Goal: Information Seeking & Learning: Learn about a topic

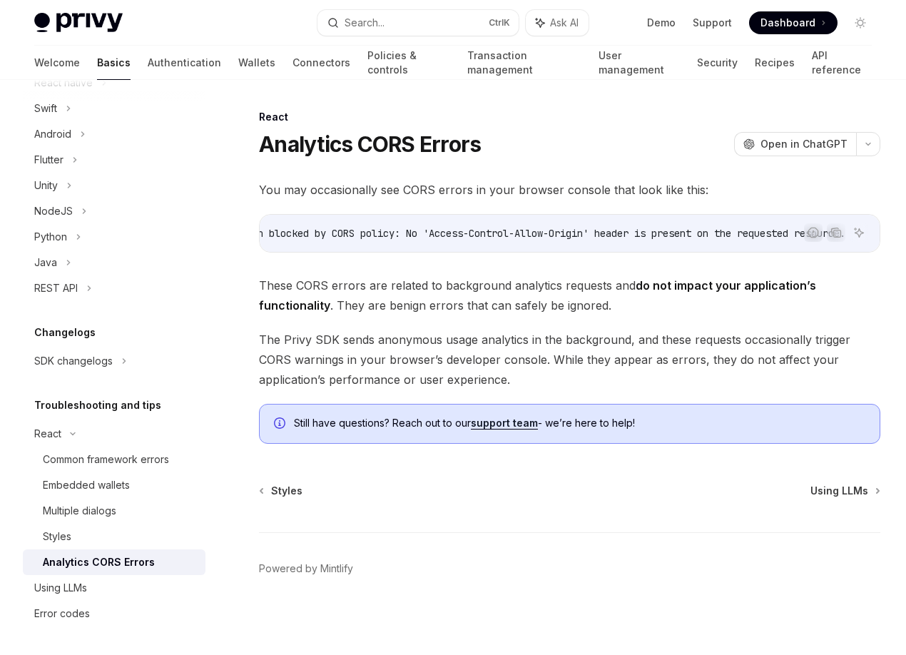
scroll to position [0, 810]
click at [0, 0] on div at bounding box center [0, 0] width 0 height 0
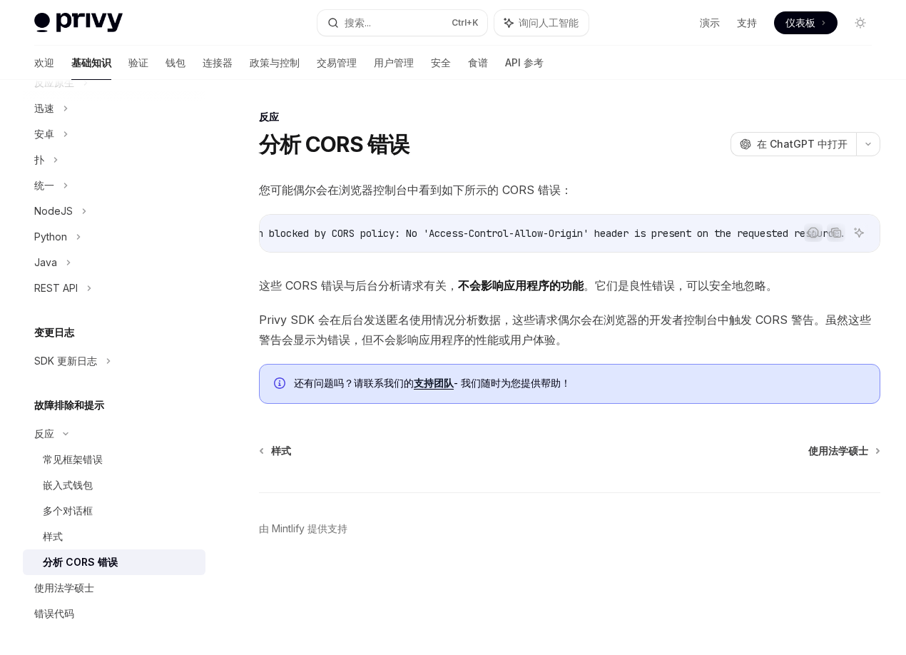
click at [0, 0] on div at bounding box center [0, 0] width 0 height 0
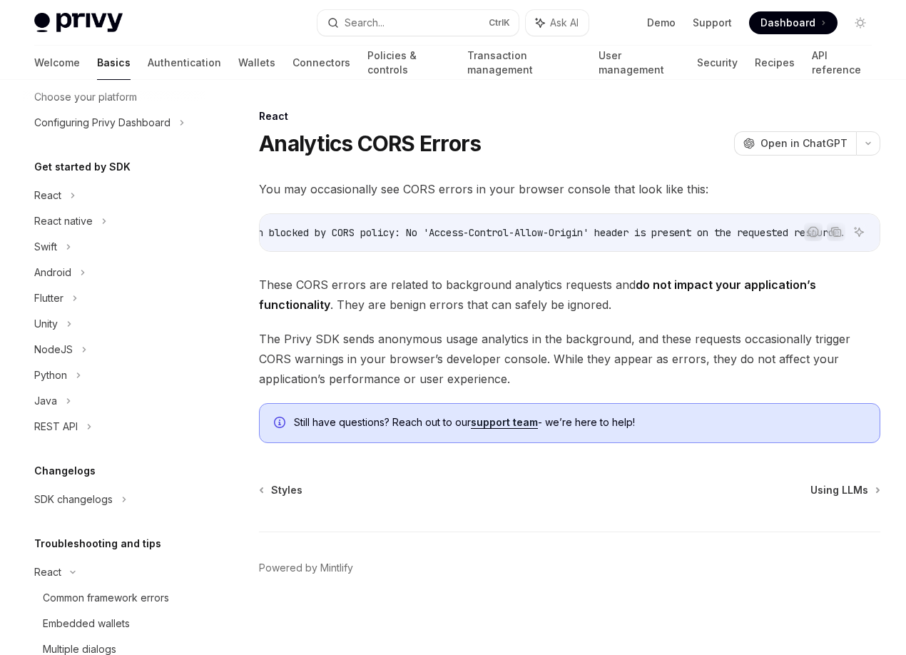
scroll to position [71, 0]
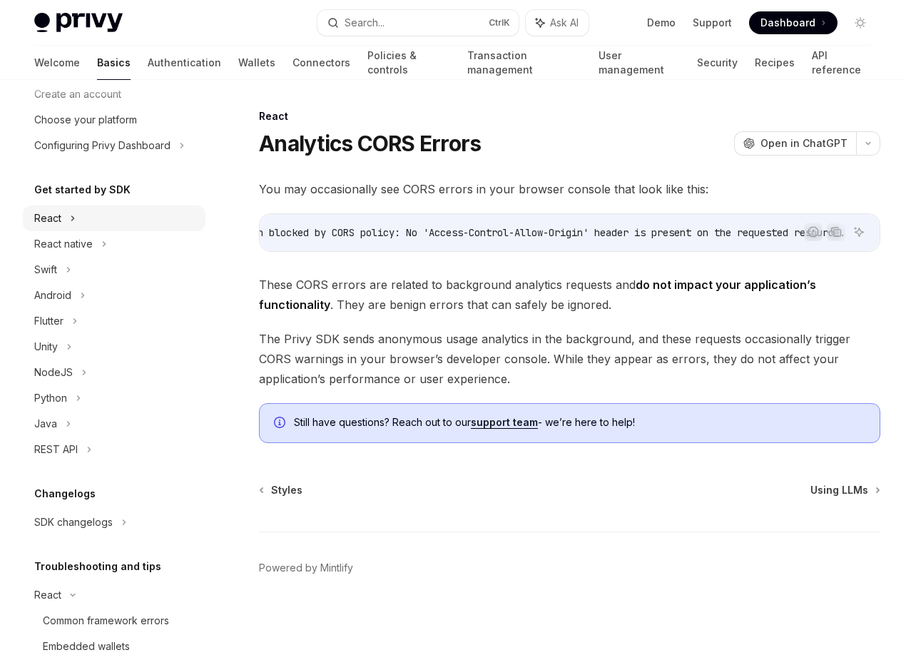
click at [139, 218] on div "React" at bounding box center [114, 218] width 183 height 26
type textarea "*"
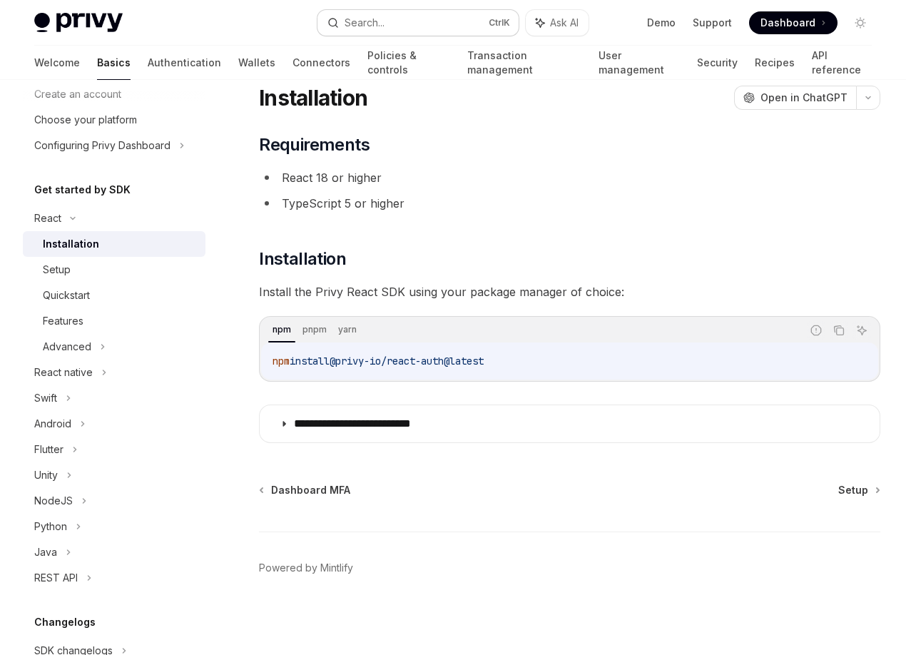
click at [428, 26] on button "Search... Ctrl K" at bounding box center [419, 23] width 202 height 26
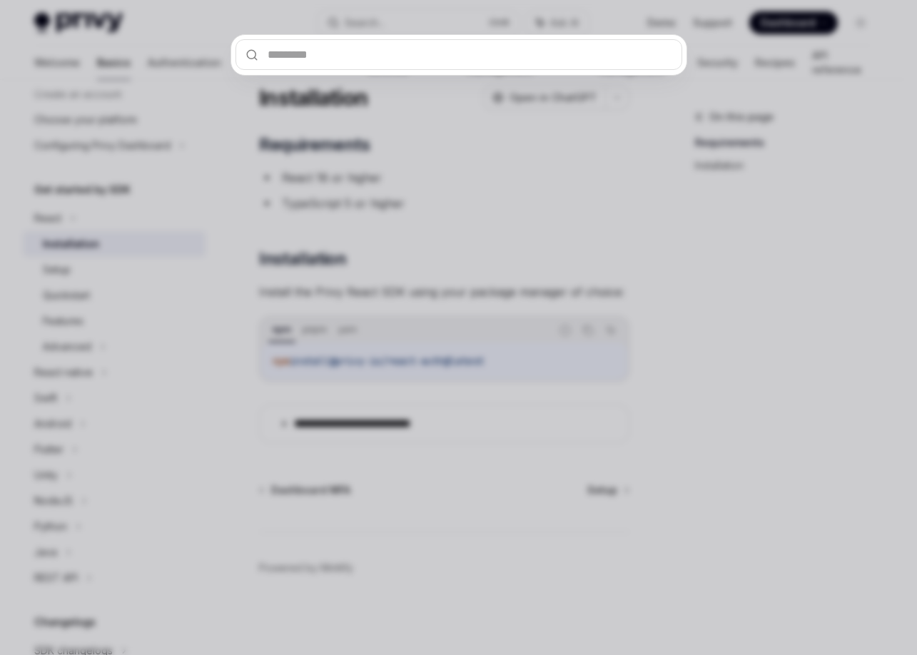
type input "**********"
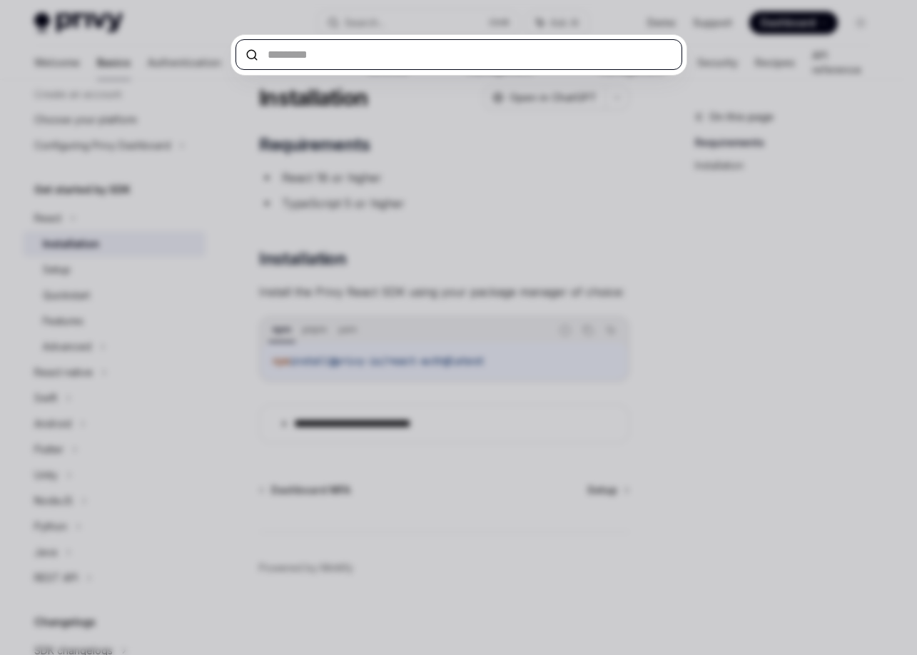
paste input "**********"
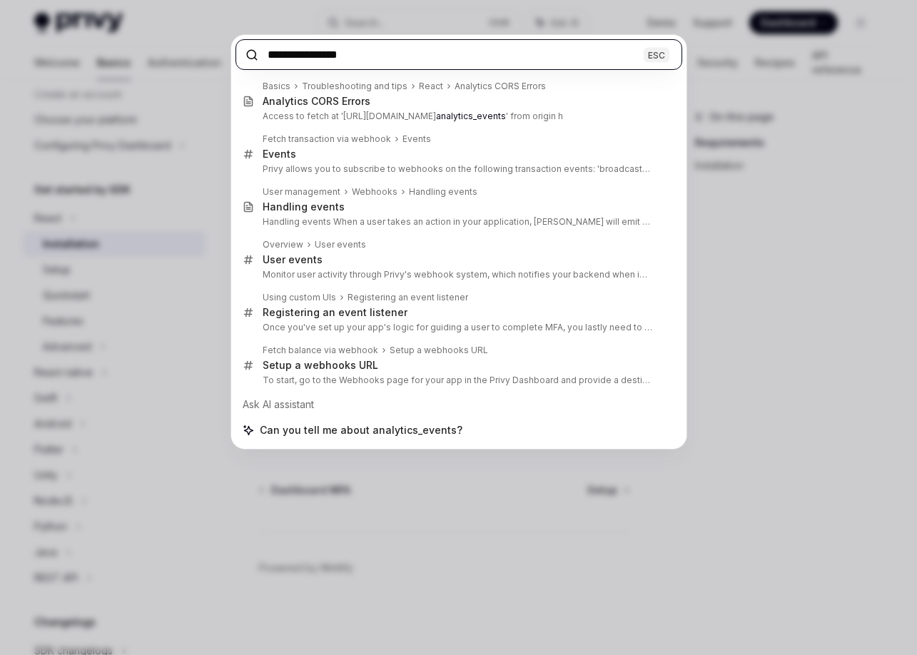
type input "**********"
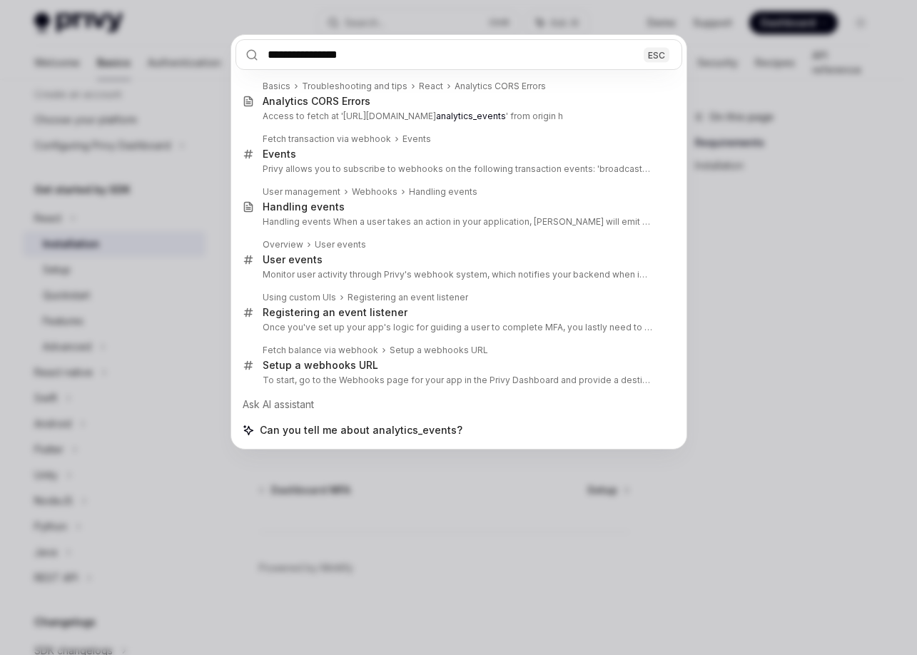
click at [813, 148] on div "**********" at bounding box center [458, 327] width 917 height 655
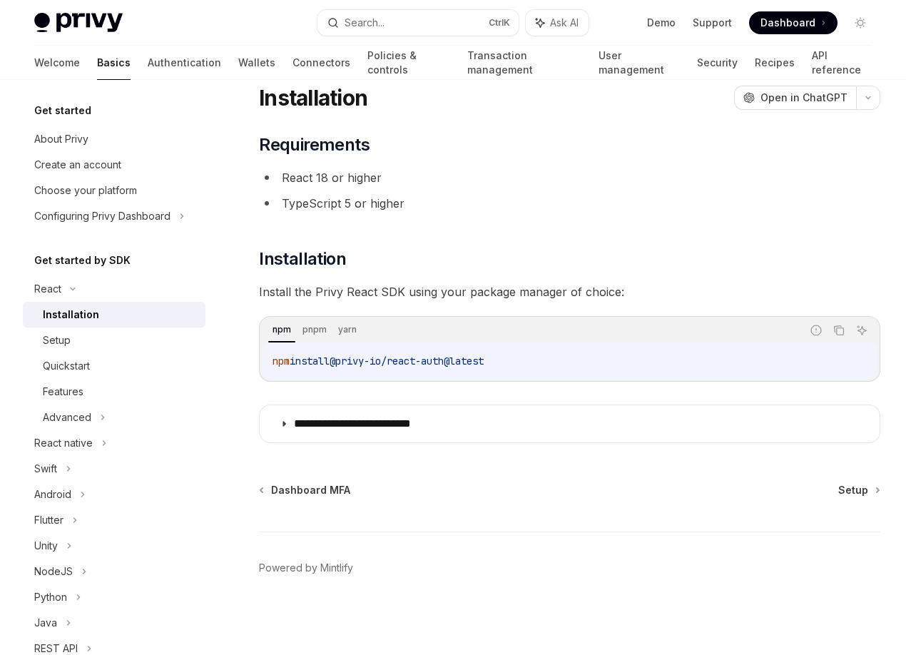
scroll to position [0, 0]
click at [0, 0] on div "On this page Requirements Installation" at bounding box center [0, 0] width 0 height 0
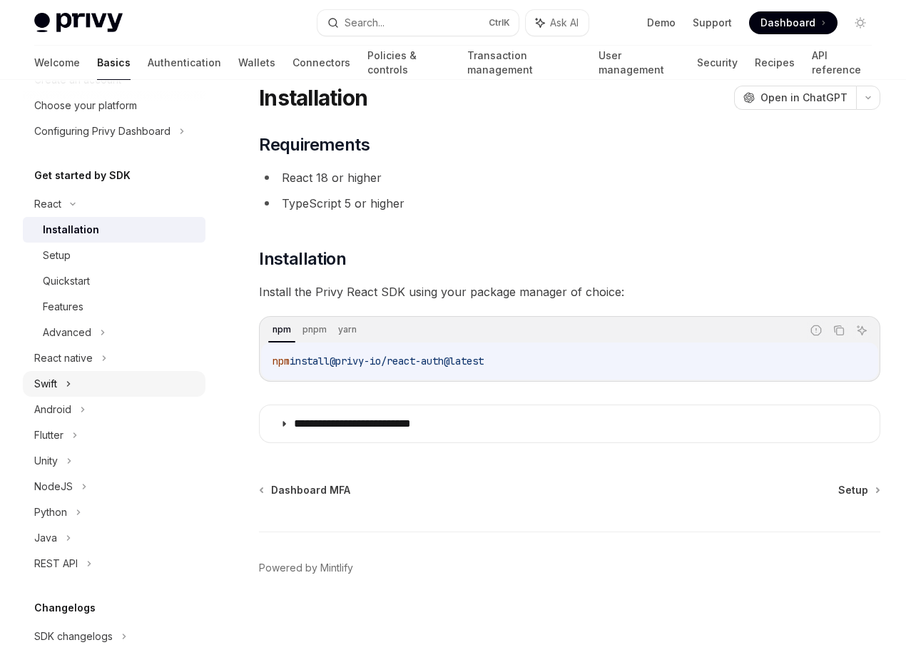
scroll to position [357, 0]
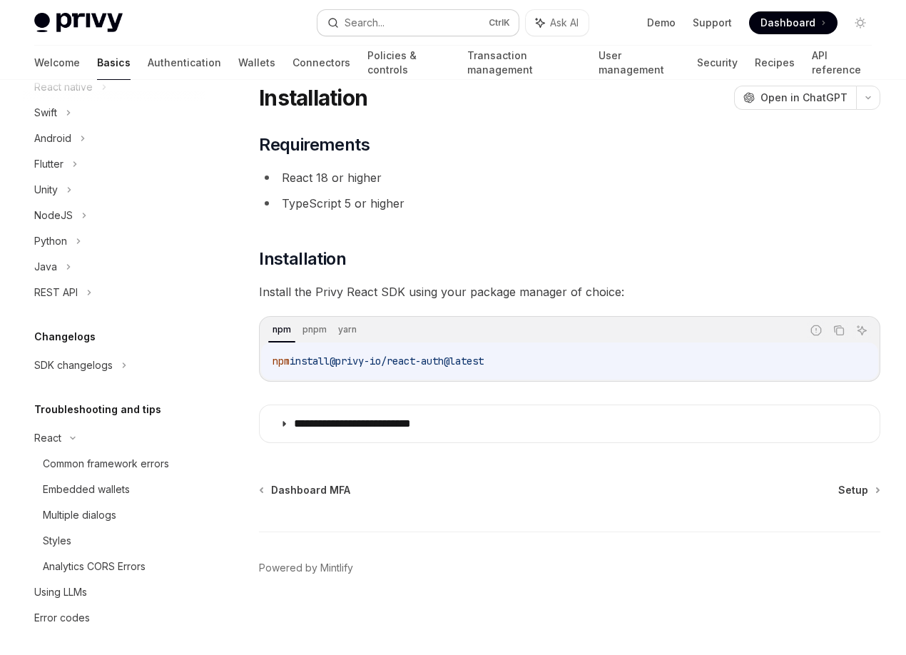
click at [443, 27] on button "Search... Ctrl K" at bounding box center [419, 23] width 202 height 26
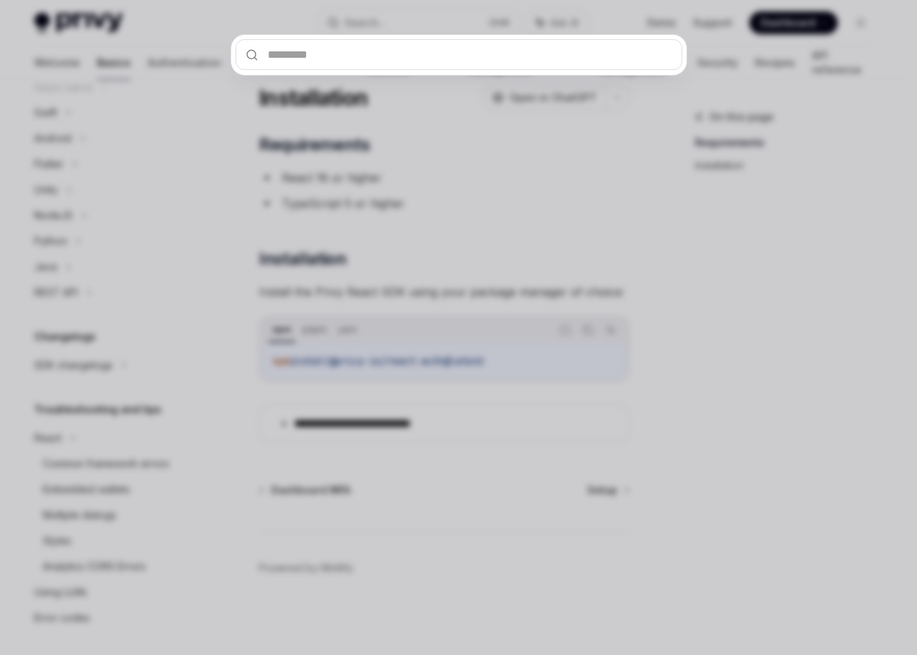
type input "**********"
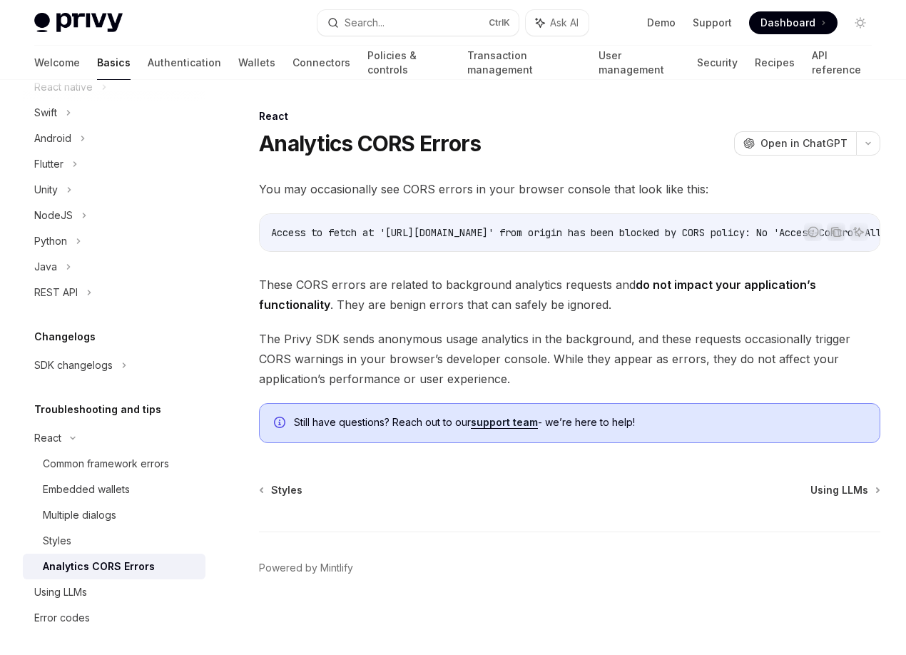
scroll to position [80, 0]
type textarea "*"
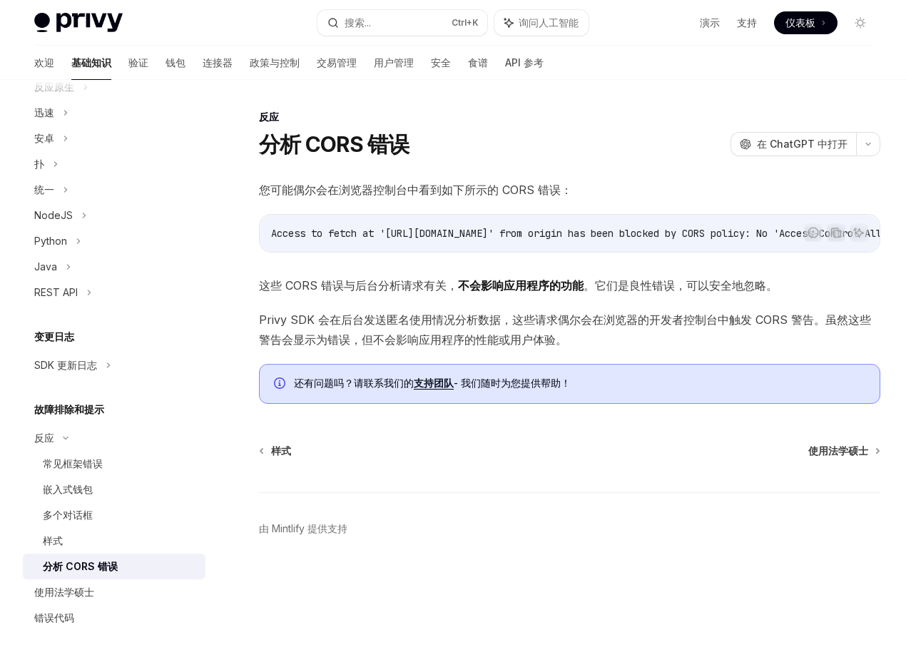
click at [0, 0] on div at bounding box center [0, 0] width 0 height 0
click at [659, 274] on div "反应 分析 CORS 错误 OpenAI 在 ChatGPT 中打开 OpenAI 在 ChatGPT 中打开 您可能偶尔会在浏览器控制台中看到如下所示的 C…" at bounding box center [453, 348] width 860 height 536
click at [0, 0] on div at bounding box center [0, 0] width 0 height 0
click at [650, 320] on div "反应 分析 CORS 错误 OpenAI 在 ChatGPT 中打开 OpenAI 在 ChatGPT 中打开 您可能偶尔会在浏览器控制台中看到如下所示的 C…" at bounding box center [453, 348] width 860 height 536
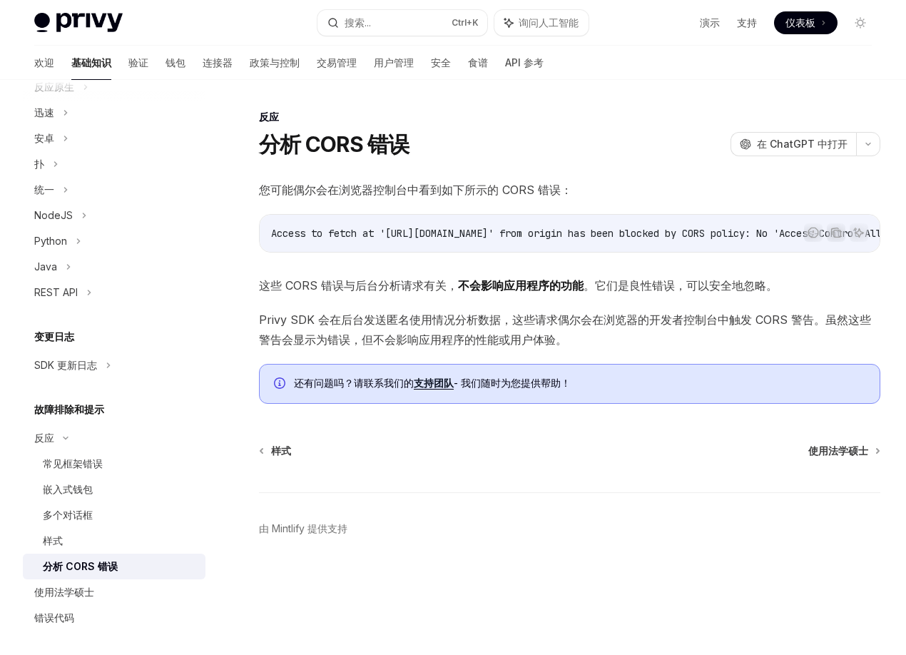
click at [650, 320] on div "反应 分析 CORS 错误 OpenAI 在 ChatGPT 中打开 OpenAI 在 ChatGPT 中打开 您可能偶尔会在浏览器控制台中看到如下所示的 C…" at bounding box center [453, 348] width 860 height 536
click at [0, 0] on div at bounding box center [0, 0] width 0 height 0
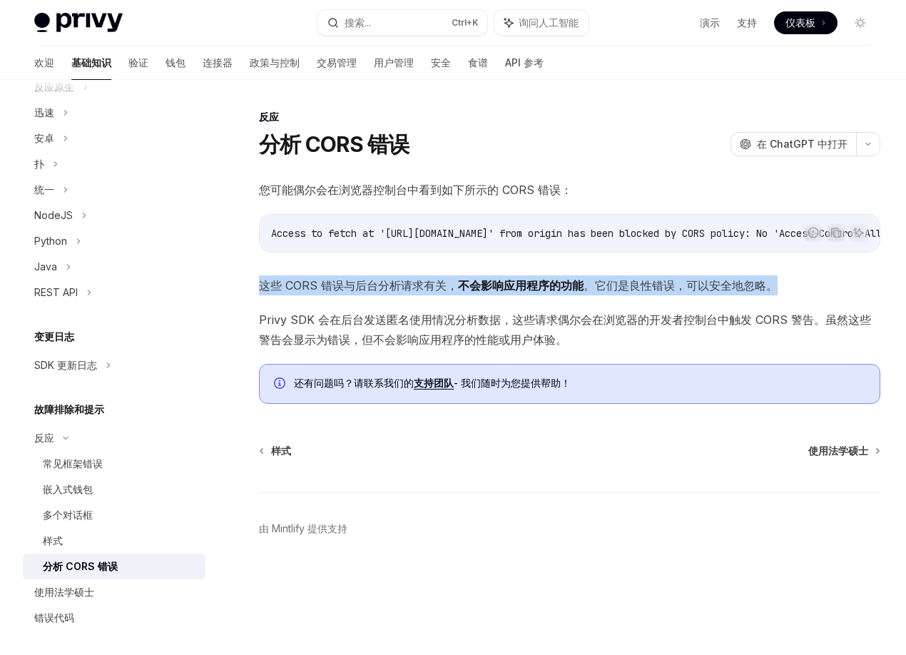
drag, startPoint x: 439, startPoint y: 306, endPoint x: 255, endPoint y: 289, distance: 184.2
click at [255, 289] on div "反应 分析 CORS 错误 OpenAI 在 ChatGPT 中打开 OpenAI 在 ChatGPT 中打开 您可能偶尔会在浏览器控制台中看到如下所示的 C…" at bounding box center [436, 361] width 895 height 507
click at [427, 295] on span "这些 CORS 错误与后台分析请求有关， 不会影响应用程序的功能 。它们是良性错误，可以安全地忽略。" at bounding box center [569, 285] width 621 height 20
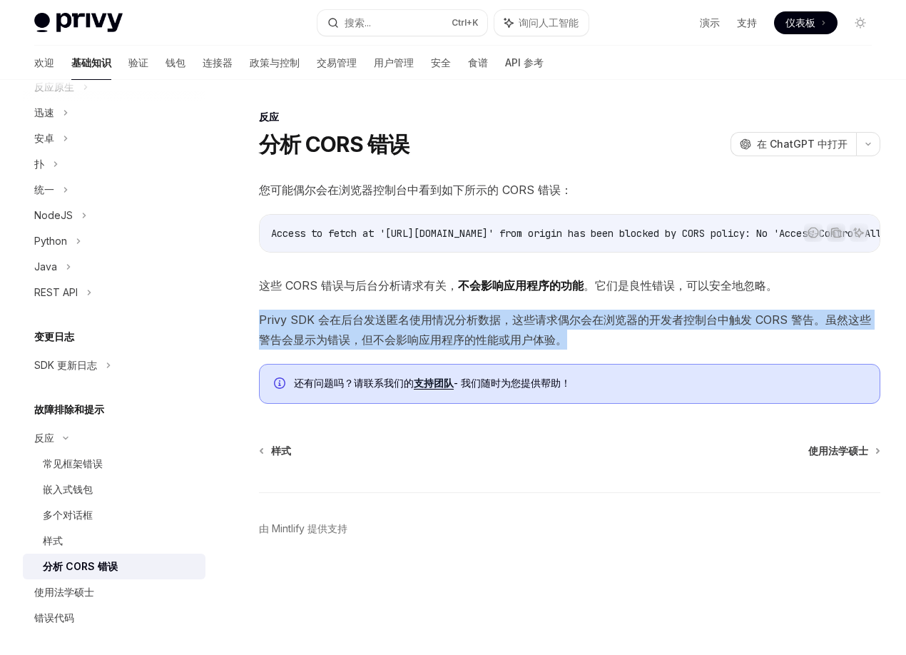
drag, startPoint x: 466, startPoint y: 379, endPoint x: 243, endPoint y: 339, distance: 226.2
click at [243, 339] on div "反应 分析 CORS 错误 OpenAI 在 ChatGPT 中打开 OpenAI 在 ChatGPT 中打开 您可能偶尔会在浏览器控制台中看到如下所示的 C…" at bounding box center [436, 361] width 895 height 507
click at [496, 350] on span "Privy SDK 会在后台发送匿名使用情况分析数据，这些请求偶尔会在浏览器的开发者控制台中触发 CORS 警告。虽然这些警告会显示为错误，但不会影响应用程序…" at bounding box center [569, 330] width 621 height 40
drag, startPoint x: 462, startPoint y: 381, endPoint x: 245, endPoint y: 335, distance: 221.1
click at [245, 335] on div "反应 分析 CORS 错误 OpenAI 在 ChatGPT 中打开 OpenAI 在 ChatGPT 中打开 您可能偶尔会在浏览器控制台中看到如下所示的 C…" at bounding box center [436, 361] width 895 height 507
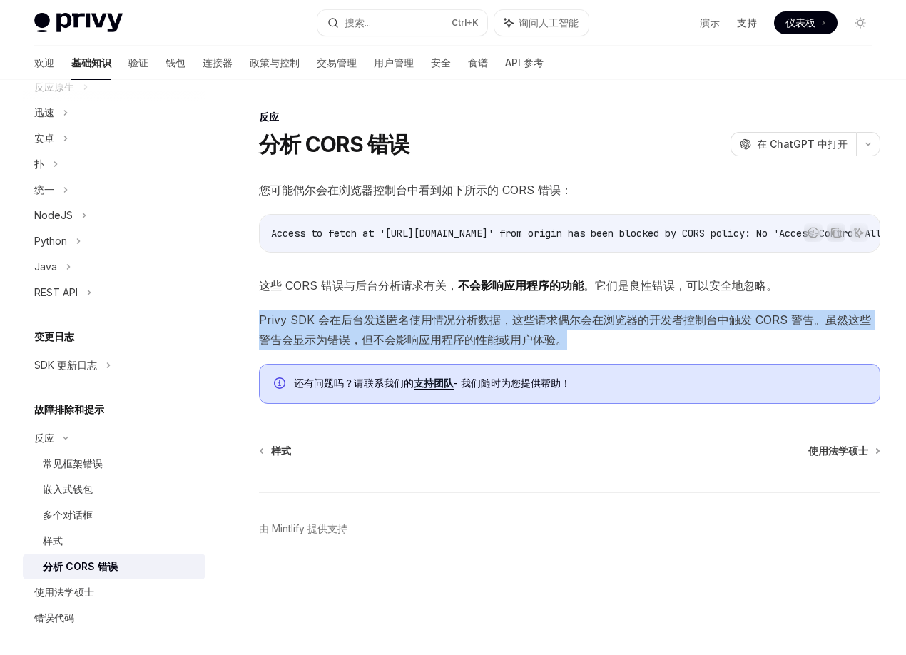
click at [498, 350] on span "Privy SDK 会在后台发送匿名使用情况分析数据，这些请求偶尔会在浏览器的开发者控制台中触发 CORS 警告。虽然这些警告会显示为错误，但不会影响应用程序…" at bounding box center [569, 330] width 621 height 40
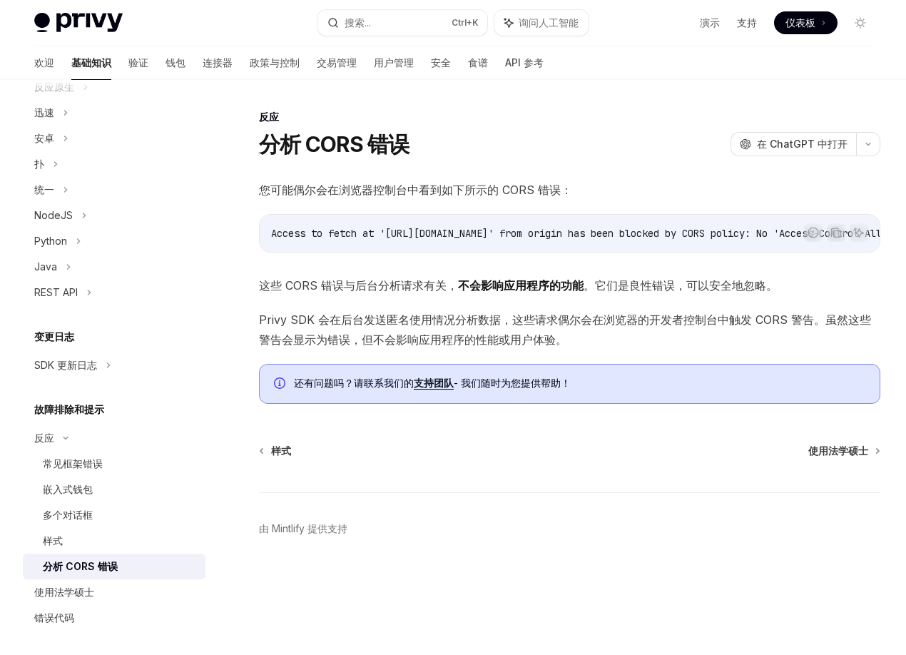
click at [0, 0] on div at bounding box center [0, 0] width 0 height 0
